Goal: Find contact information: Find contact information

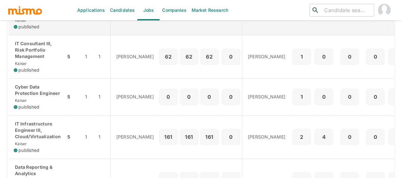
scroll to position [286, 0]
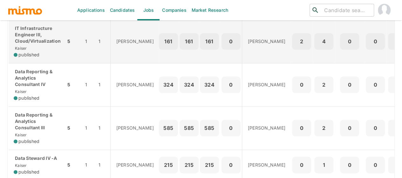
click at [40, 45] on div "IT Infrastructure Engineer III, Cloud/Virtualization [PERSON_NAME] published" at bounding box center [37, 41] width 47 height 33
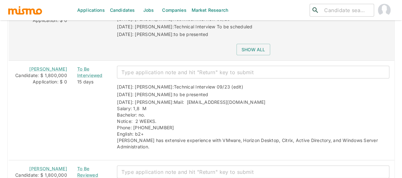
scroll to position [652, 0]
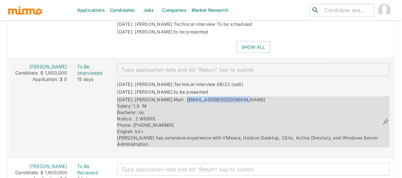
drag, startPoint x: 231, startPoint y: 89, endPoint x: 167, endPoint y: 90, distance: 63.6
click at [167, 96] on div "[DATE]: [PERSON_NAME]: Mail: [EMAIL_ADDRESS][DOMAIN_NAME] Salary: 1,8 M Bachelo…" at bounding box center [249, 121] width 265 height 51
copy span "[EMAIL_ADDRESS][DOMAIN_NAME]"
